Goal: Find specific page/section: Find specific page/section

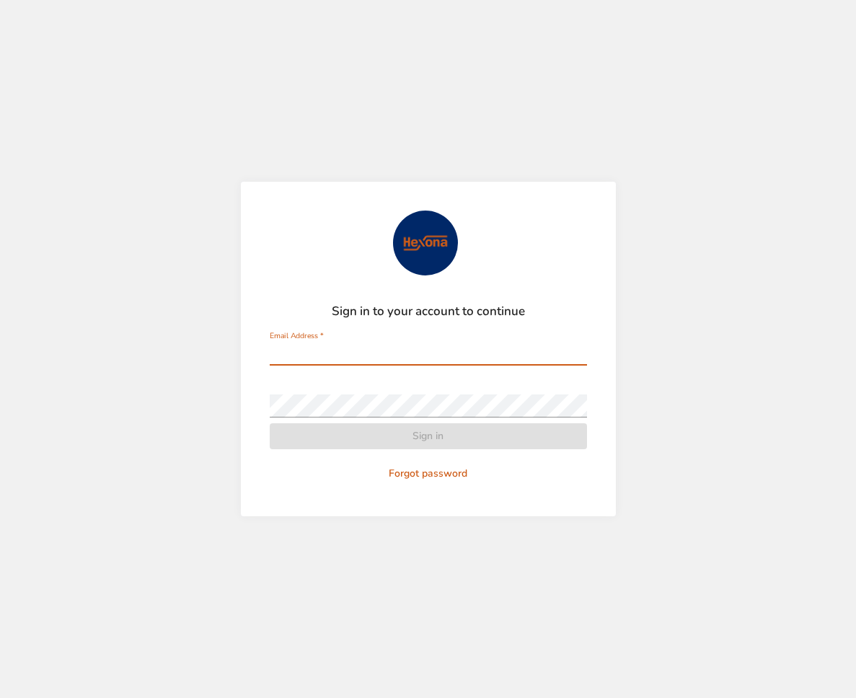
click at [367, 348] on input "Email Address   *" at bounding box center [428, 354] width 317 height 23
type input "**********"
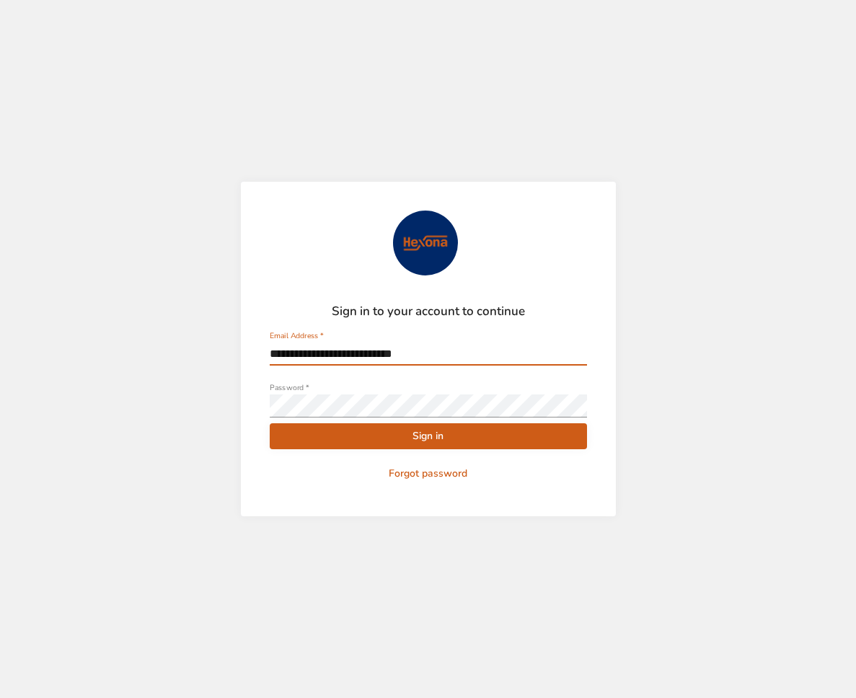
click at [439, 434] on span "Sign in" at bounding box center [428, 437] width 294 height 18
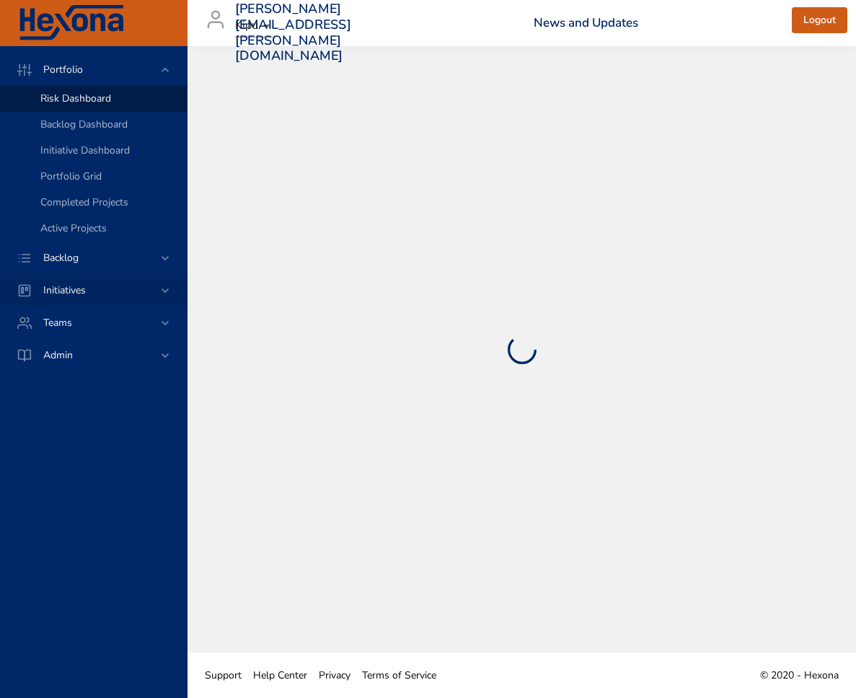
click at [100, 291] on div "Initiatives" at bounding box center [95, 290] width 126 height 15
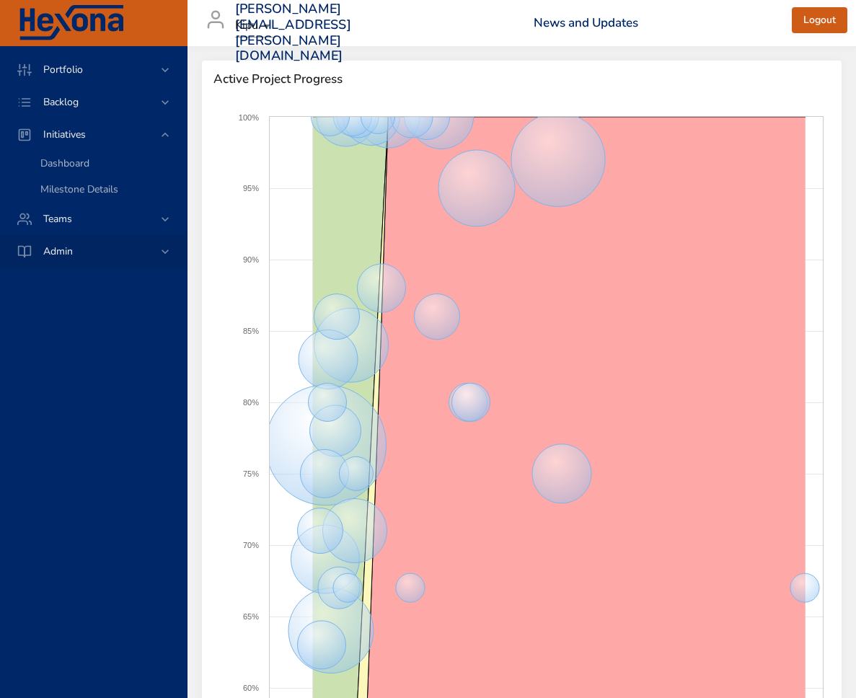
click at [166, 290] on div "Portfolio Risk Dashboard Backlog Dashboard Initiative Dashboard Portfolio Grid …" at bounding box center [94, 372] width 188 height 652
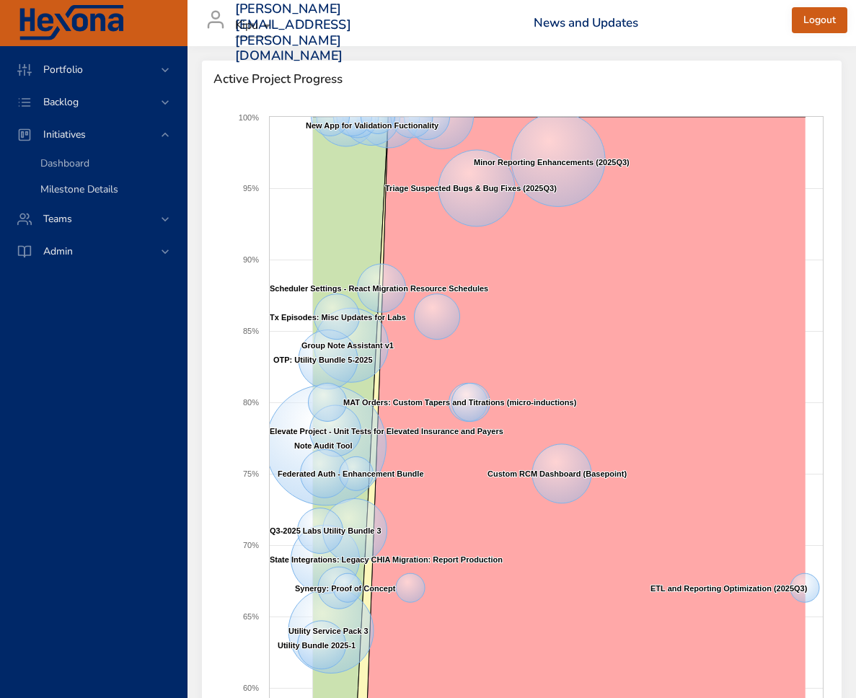
click at [89, 185] on span "Milestone Details" at bounding box center [79, 190] width 78 height 14
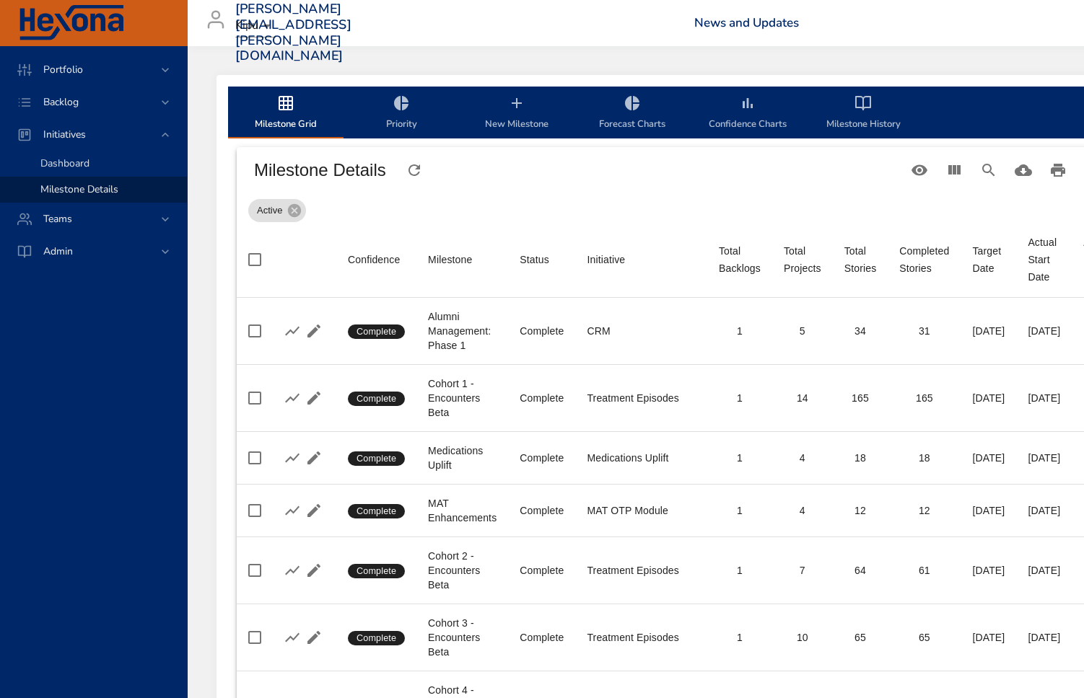
click at [88, 171] on link "Dashboard" at bounding box center [93, 164] width 187 height 26
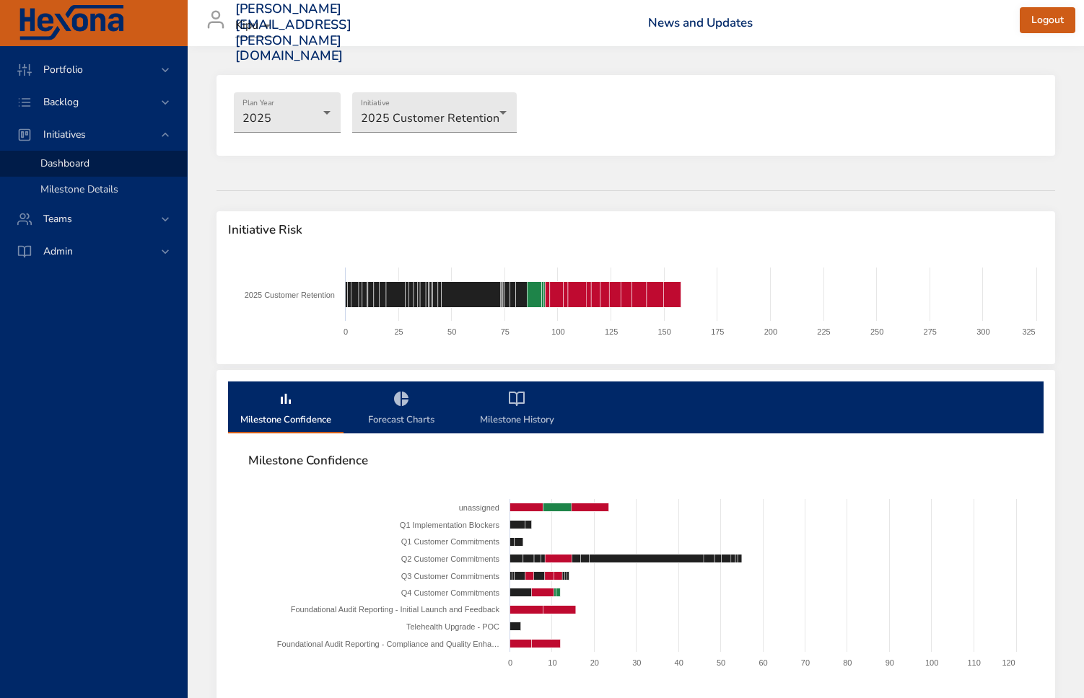
click at [99, 196] on div "Milestone Details" at bounding box center [107, 190] width 135 height 14
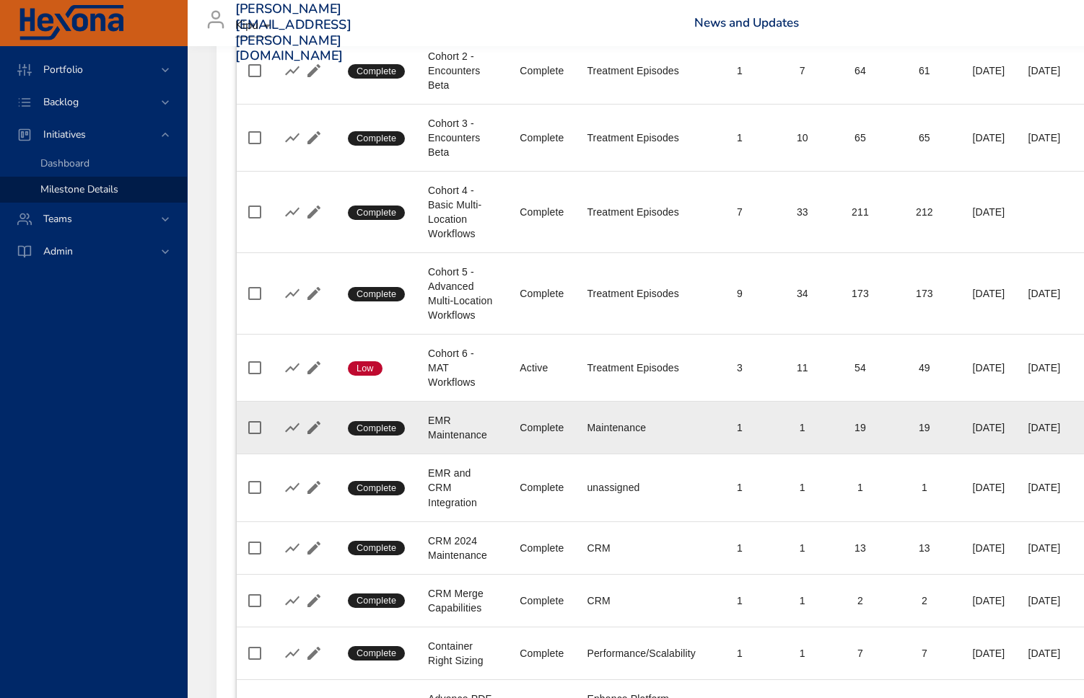
scroll to position [511, 0]
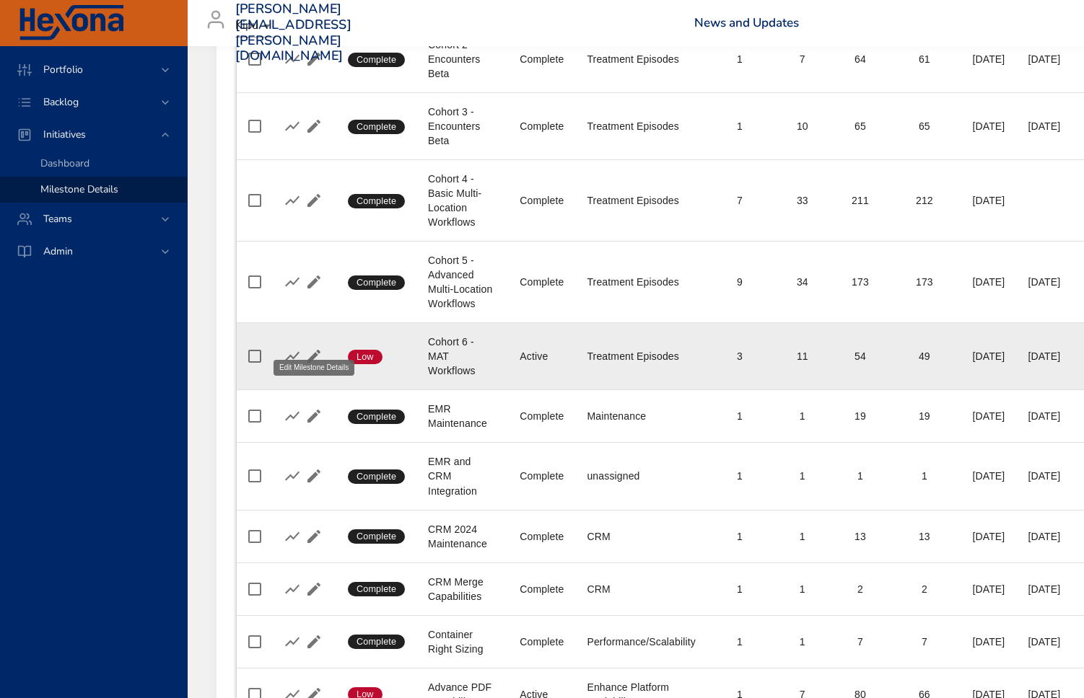
click at [321, 348] on icon "button" at bounding box center [313, 356] width 17 height 17
